Goal: Transaction & Acquisition: Obtain resource

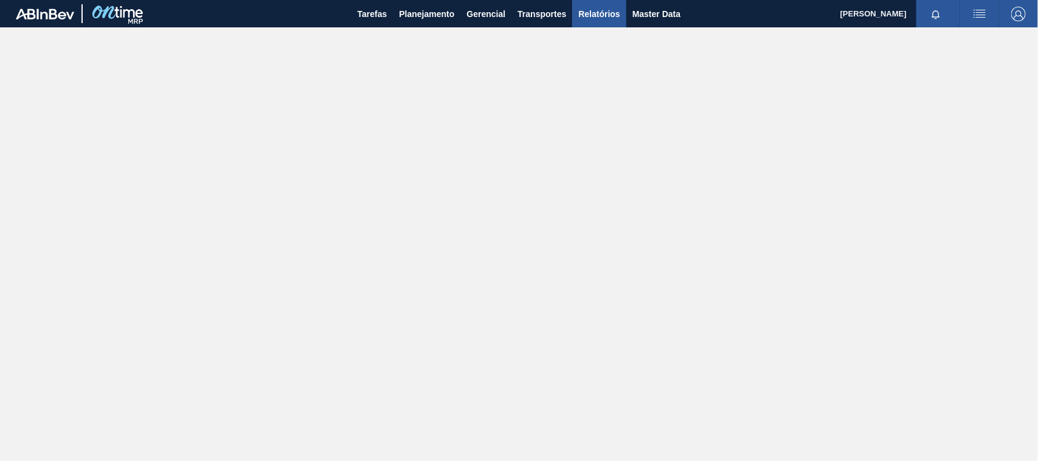
click at [603, 8] on span "Relatórios" at bounding box center [598, 14] width 41 height 15
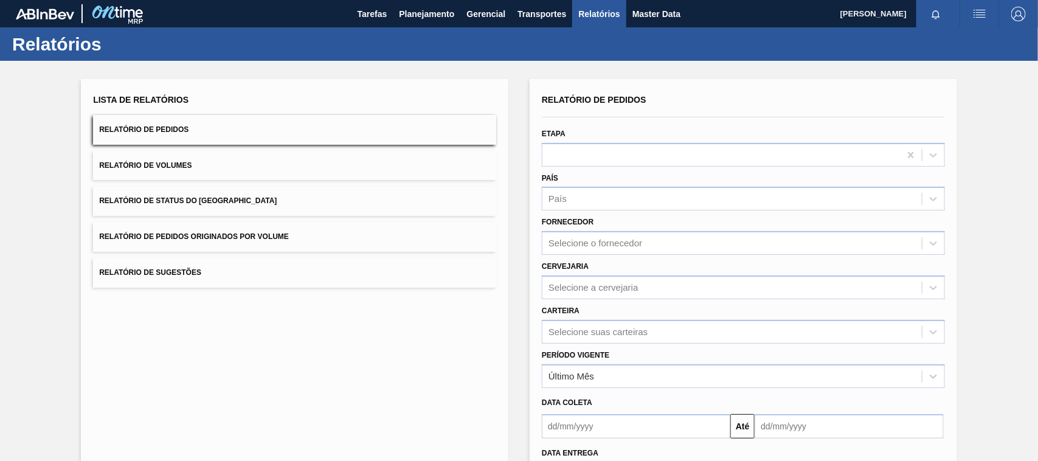
click at [210, 236] on span "Relatório de Pedidos Originados por Volume" at bounding box center [194, 236] width 190 height 9
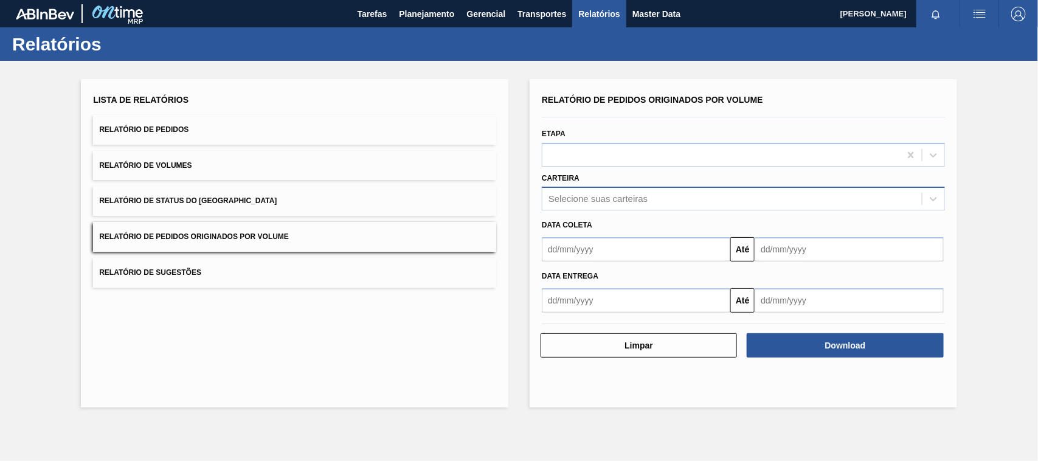
click at [583, 194] on div "Selecione suas carteiras" at bounding box center [597, 199] width 99 height 10
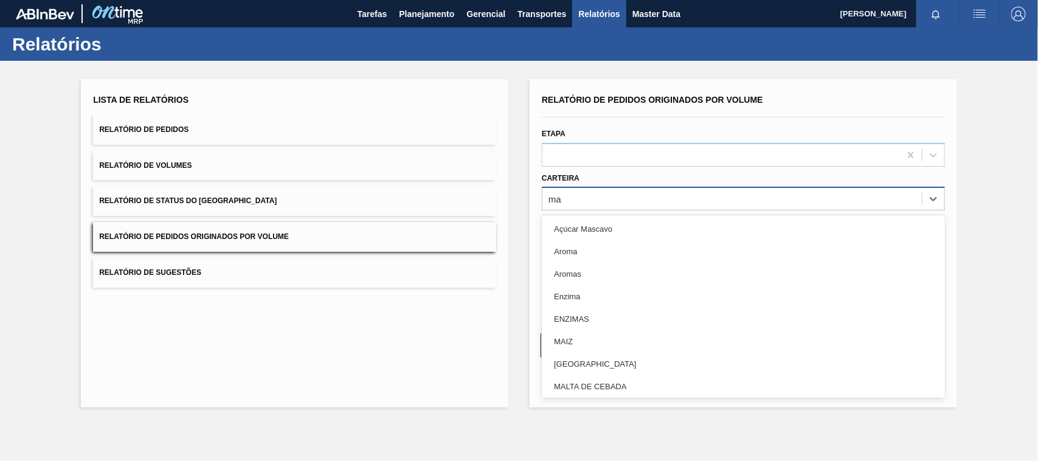
type input "mal"
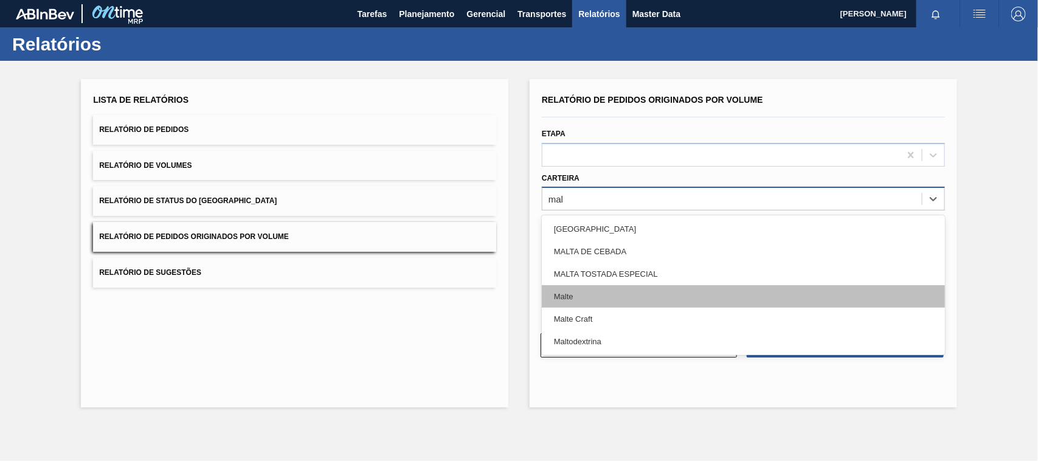
click at [575, 300] on div "Malte" at bounding box center [743, 296] width 403 height 22
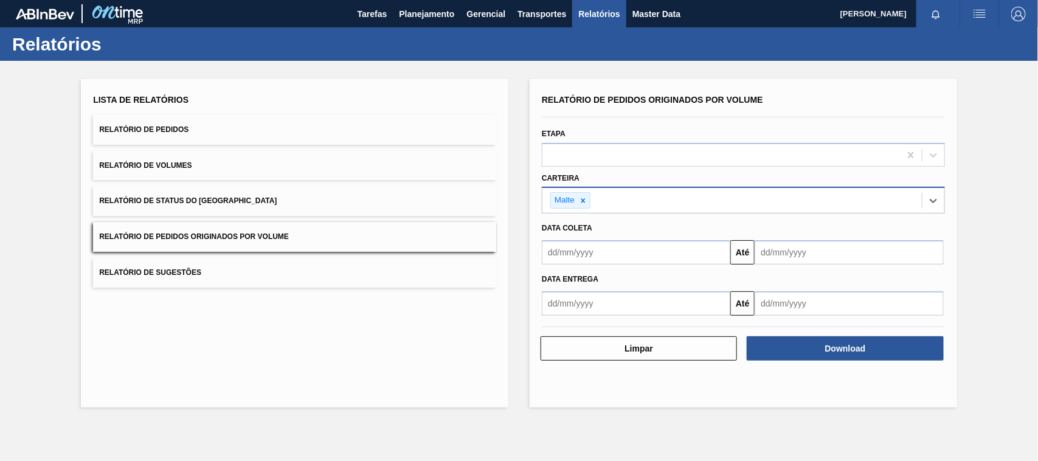
click at [570, 243] on input "text" at bounding box center [636, 252] width 189 height 24
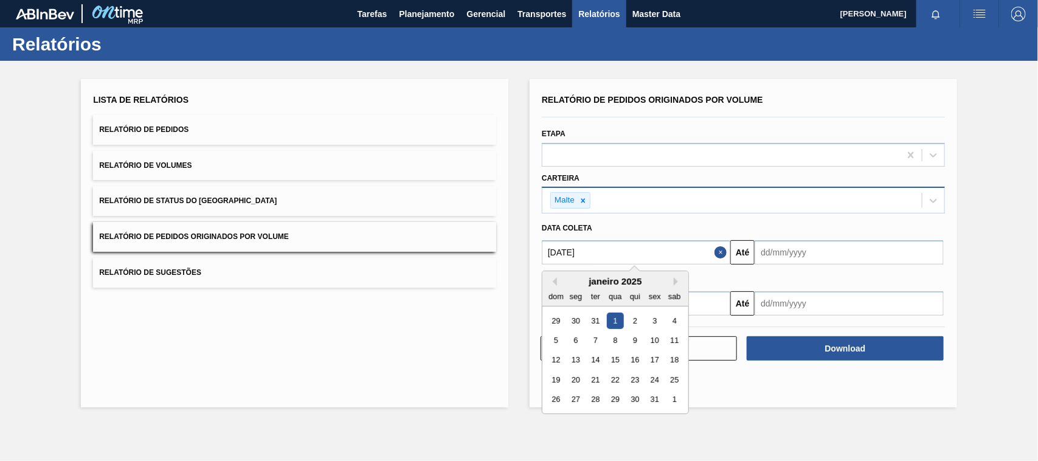
type input "[DATE]"
click at [618, 322] on div "1" at bounding box center [615, 321] width 16 height 16
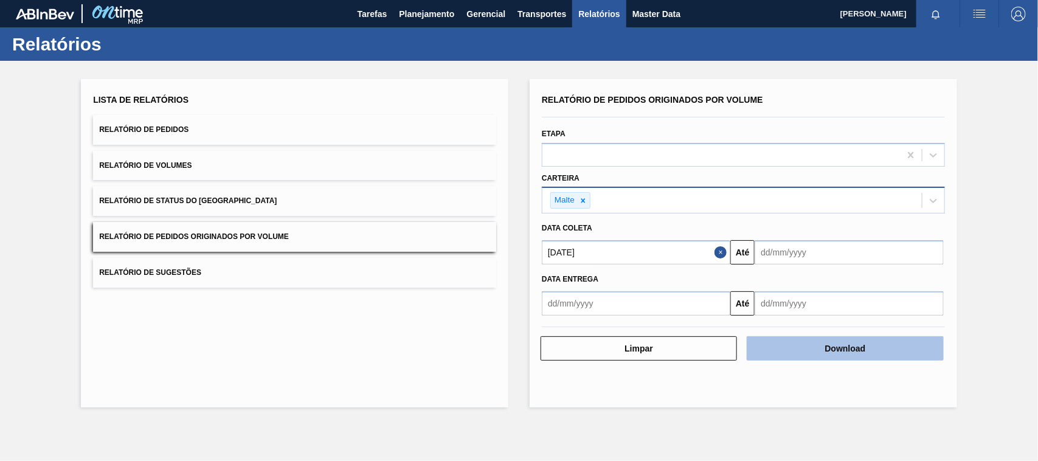
click at [777, 344] on button "Download" at bounding box center [845, 348] width 196 height 24
